Goal: Navigation & Orientation: Understand site structure

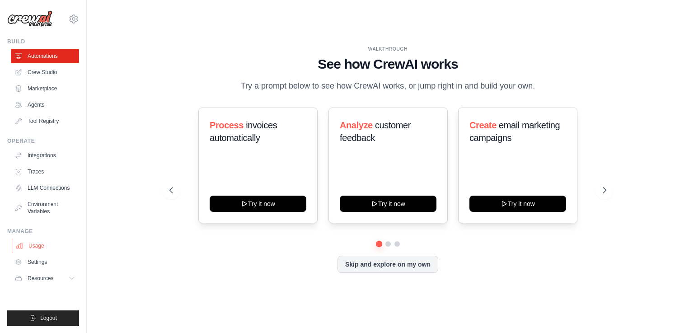
click at [36, 249] on link "Usage" at bounding box center [46, 246] width 68 height 14
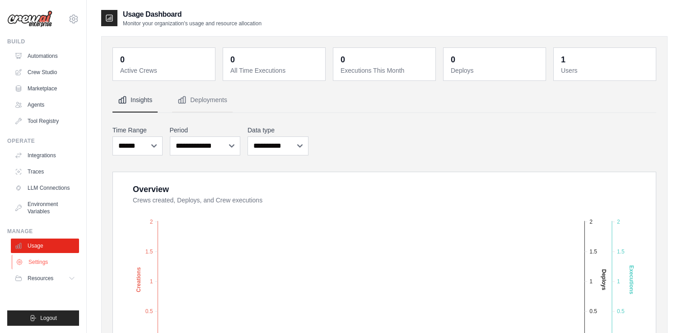
click at [41, 257] on link "Settings" at bounding box center [46, 262] width 68 height 14
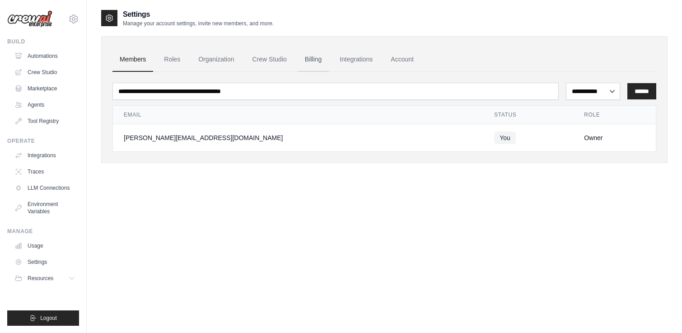
click at [326, 61] on link "Billing" at bounding box center [313, 59] width 31 height 24
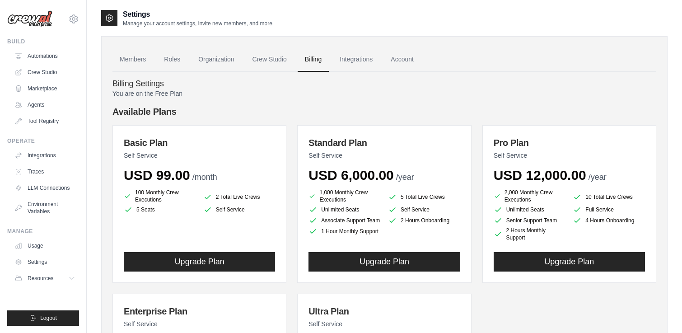
click at [146, 198] on li "100 Monthly Crew Executions" at bounding box center [160, 196] width 72 height 14
click at [130, 61] on link "Members" at bounding box center [133, 59] width 41 height 24
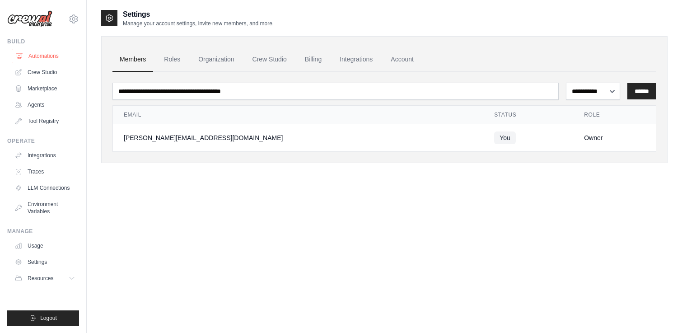
click at [26, 56] on link "Automations" at bounding box center [46, 56] width 68 height 14
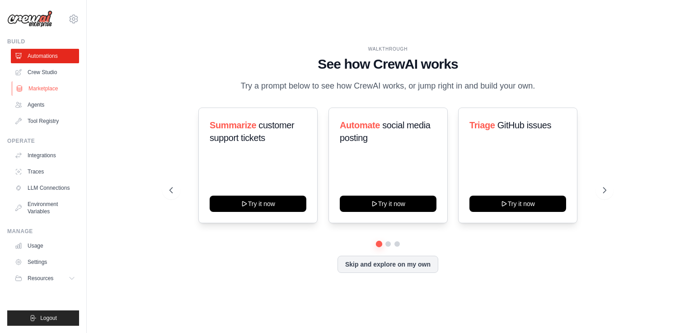
click at [48, 91] on link "Marketplace" at bounding box center [46, 88] width 68 height 14
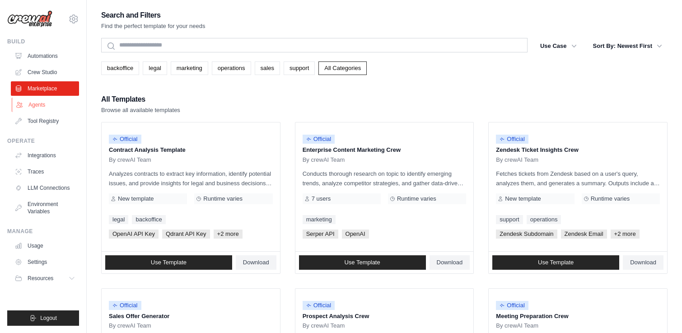
click at [42, 104] on link "Agents" at bounding box center [46, 105] width 68 height 14
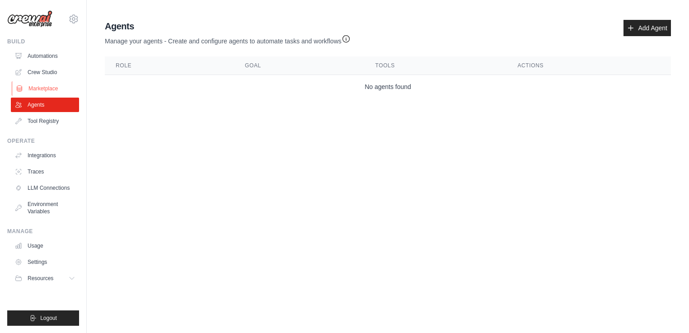
click at [43, 89] on link "Marketplace" at bounding box center [46, 88] width 68 height 14
